Goal: Information Seeking & Learning: Learn about a topic

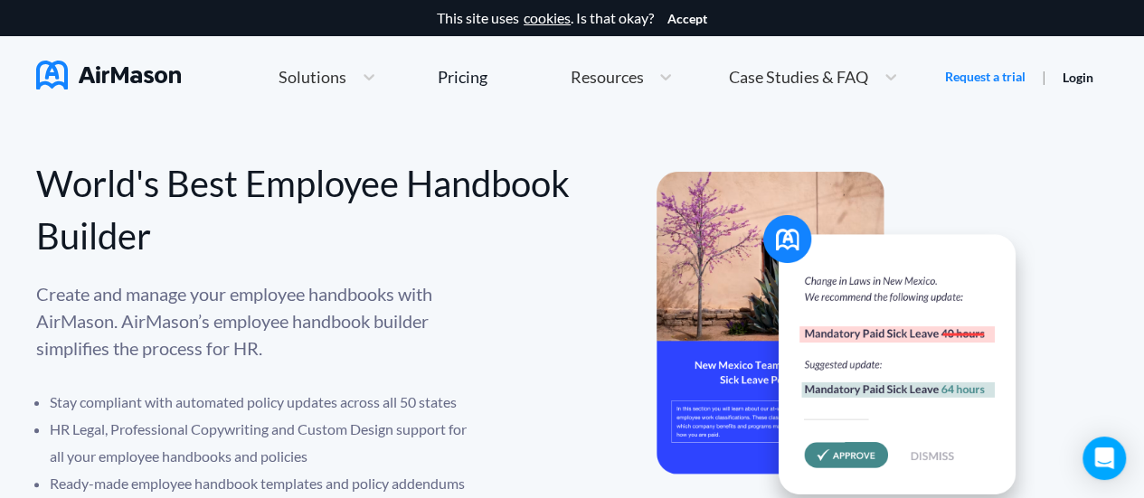
click at [332, 80] on span "Solutions" at bounding box center [313, 77] width 68 height 16
click at [115, 80] on img at bounding box center [108, 75] width 145 height 29
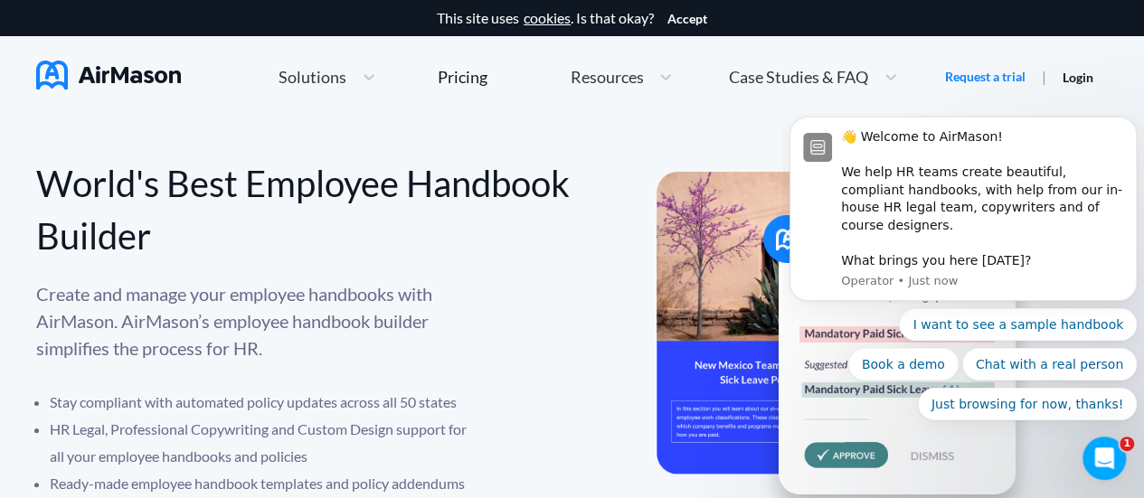
click at [711, 76] on div "Home Employee Handbook Builder Automated Policy Updates Solutions Pricing About…" at bounding box center [589, 77] width 714 height 39
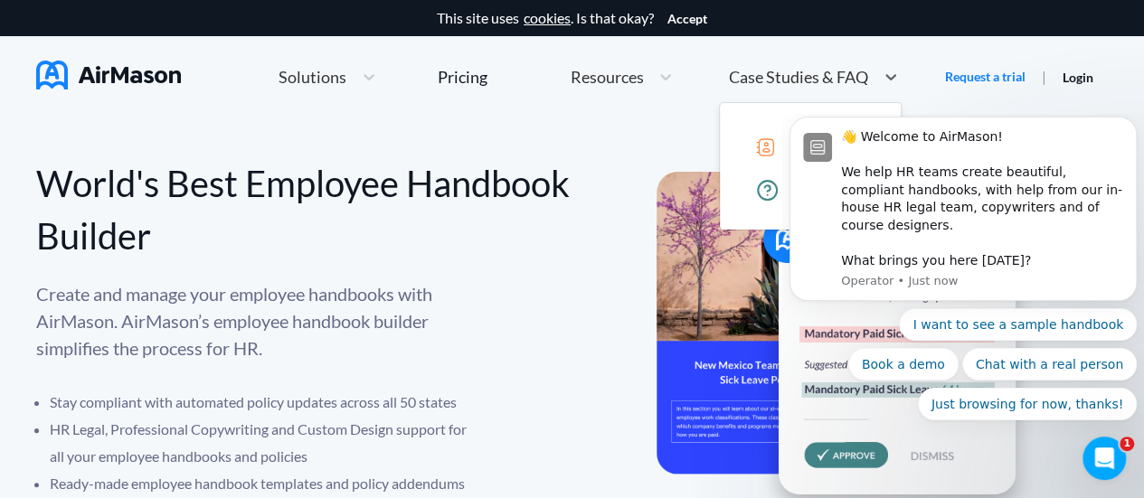
click at [745, 80] on span "Case Studies & FAQ" at bounding box center [798, 77] width 139 height 16
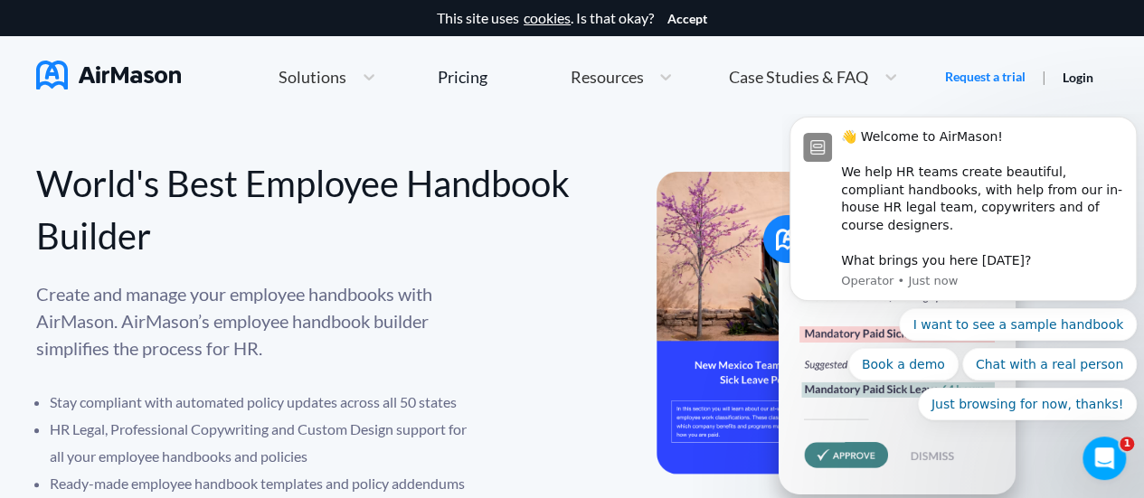
click at [981, 120] on html "👋 Welcome to AirMason! We help HR teams create beautiful, compliant handbooks, …" at bounding box center [963, 301] width 362 height 375
click at [525, 304] on div "Create and manage your employee handbooks with AirMason. AirMason’s employee ha…" at bounding box center [304, 402] width 536 height 244
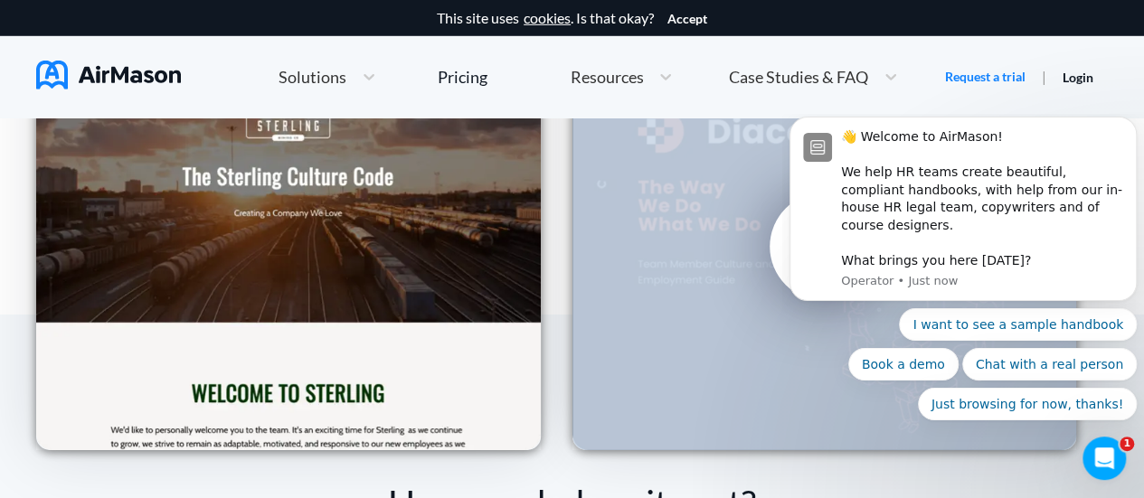
scroll to position [2803, 0]
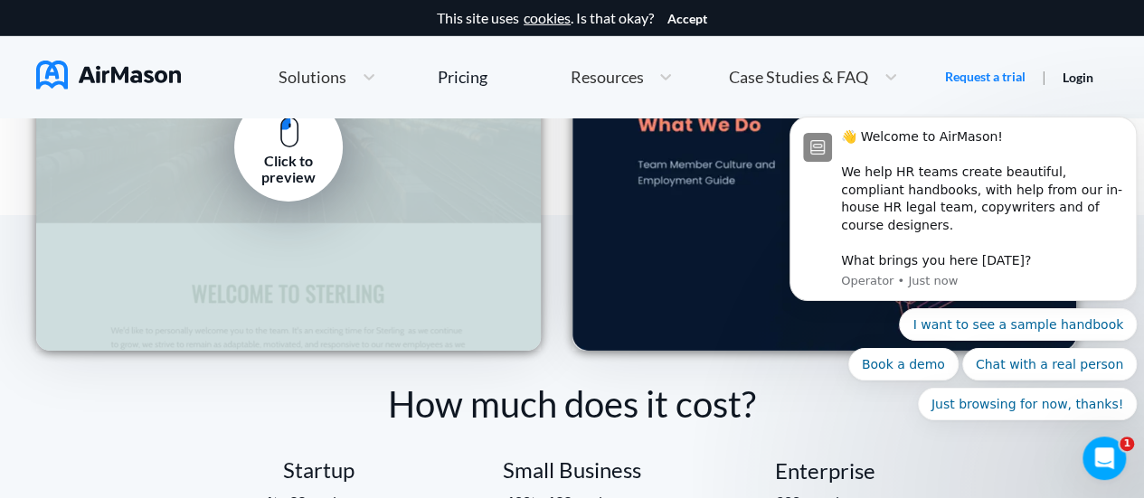
click at [351, 211] on div "Click to preview" at bounding box center [288, 147] width 505 height 407
click at [285, 162] on div "Click to preview" at bounding box center [288, 169] width 81 height 33
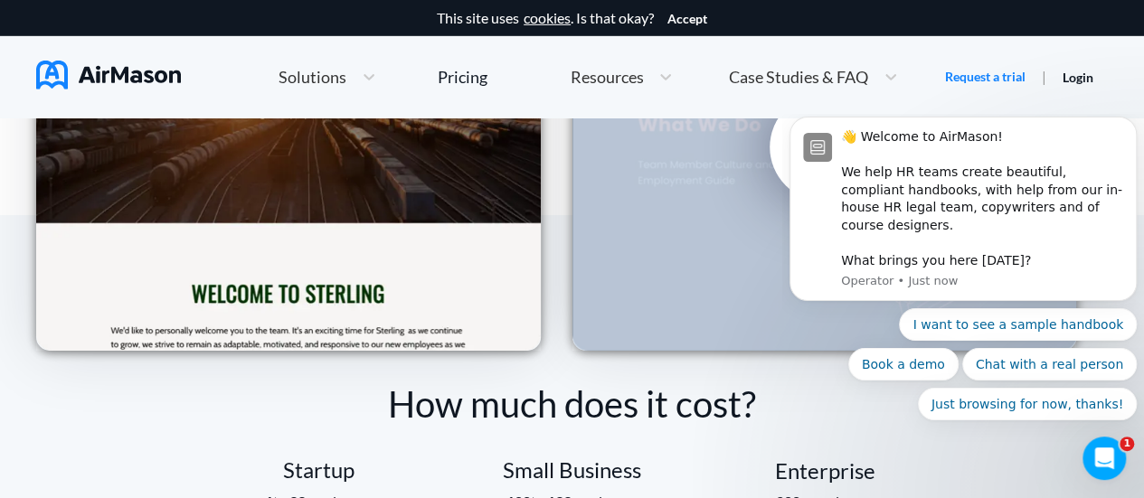
click at [765, 207] on div "Click to preview" at bounding box center [824, 147] width 505 height 407
click at [789, 142] on link "Click to preview" at bounding box center [824, 147] width 109 height 109
